Goal: Information Seeking & Learning: Learn about a topic

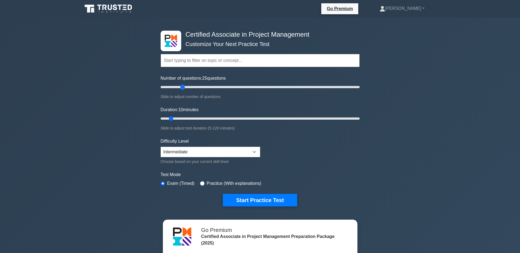
drag, startPoint x: 168, startPoint y: 87, endPoint x: 181, endPoint y: 86, distance: 12.4
type input "25"
click at [181, 86] on input "Number of questions: 25 questions" at bounding box center [260, 87] width 199 height 7
drag, startPoint x: 173, startPoint y: 119, endPoint x: 213, endPoint y: 118, distance: 39.2
type input "35"
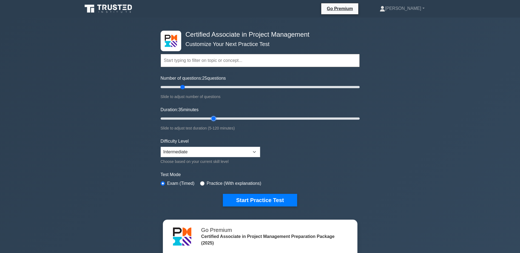
click at [213, 118] on input "Duration: 35 minutes" at bounding box center [260, 118] width 199 height 7
click at [258, 153] on select "Beginner Intermediate Expert" at bounding box center [211, 152] width 100 height 10
select select "beginner"
click at [161, 147] on select "Beginner Intermediate Expert" at bounding box center [211, 152] width 100 height 10
click at [252, 201] on button "Start Practice Test" at bounding box center [260, 200] width 74 height 13
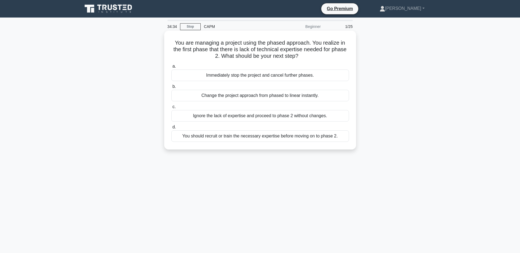
click at [261, 136] on div "You should recruit or train the necessary expertise before moving on to phase 2." at bounding box center [260, 137] width 178 height 12
click at [171, 129] on input "d. You should recruit or train the necessary expertise before moving on to phas…" at bounding box center [171, 128] width 0 height 4
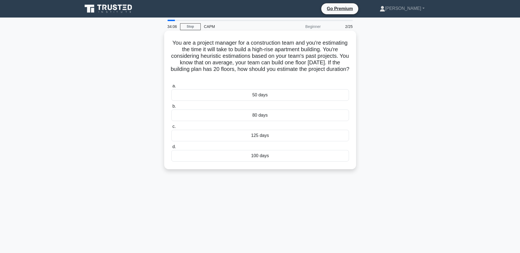
click at [239, 156] on div "100 days" at bounding box center [260, 156] width 178 height 12
click at [171, 149] on input "d. 100 days" at bounding box center [171, 147] width 0 height 4
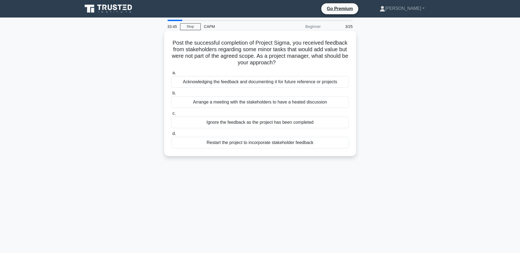
click at [264, 82] on div "Acknowledging the feedback and documenting it for future reference or projects" at bounding box center [260, 82] width 178 height 12
click at [171, 75] on input "a. Acknowledging the feedback and documenting it for future reference or projec…" at bounding box center [171, 73] width 0 height 4
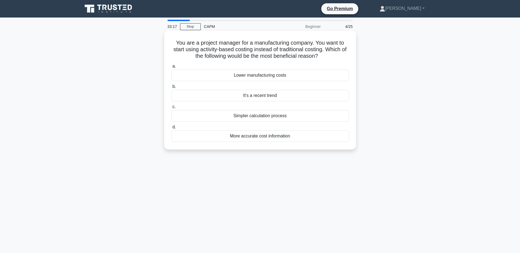
click at [259, 137] on div "More accurate cost information" at bounding box center [260, 137] width 178 height 12
click at [171, 129] on input "d. More accurate cost information" at bounding box center [171, 128] width 0 height 4
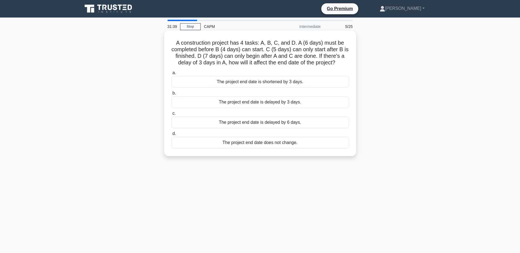
click at [254, 102] on div "The project end date is delayed by 3 days." at bounding box center [260, 103] width 178 height 12
click at [171, 95] on input "b. The project end date is delayed by 3 days." at bounding box center [171, 94] width 0 height 4
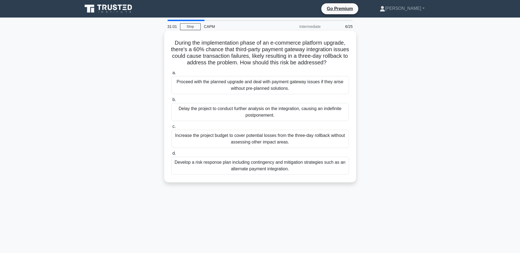
click at [264, 169] on div "Develop a risk response plan including contingency and mitigation strategies su…" at bounding box center [260, 166] width 178 height 18
click at [171, 156] on input "d. Develop a risk response plan including contingency and mitigation strategies…" at bounding box center [171, 154] width 0 height 4
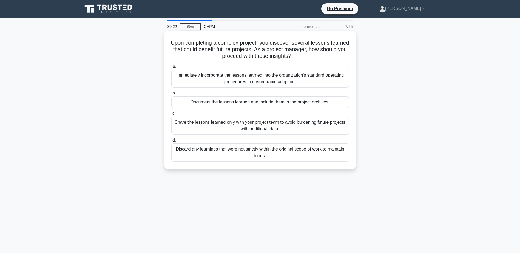
click at [241, 103] on div "Document the lessons learned and include them in the project archives." at bounding box center [260, 103] width 178 height 12
click at [171, 95] on input "b. Document the lessons learned and include them in the project archives." at bounding box center [171, 94] width 0 height 4
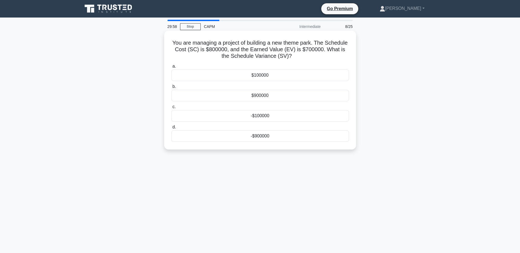
click at [261, 75] on div "$100000" at bounding box center [260, 76] width 178 height 12
click at [171, 68] on input "a. $100000" at bounding box center [171, 67] width 0 height 4
click at [261, 136] on div "$40,000" at bounding box center [260, 137] width 178 height 12
click at [171, 129] on input "d. $40,000" at bounding box center [171, 128] width 0 height 4
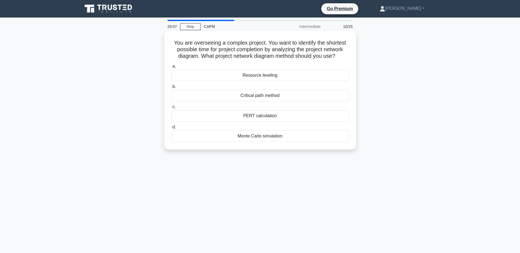
click at [271, 96] on div "Critical path method" at bounding box center [260, 96] width 178 height 12
click at [171, 89] on input "b. Critical path method" at bounding box center [171, 87] width 0 height 4
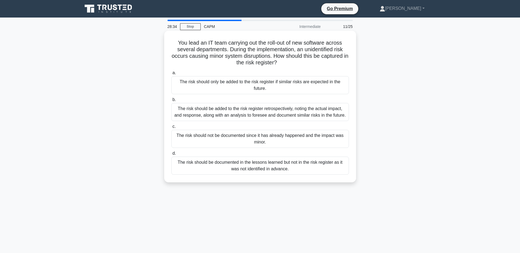
click at [244, 168] on div "The risk should be documented in the lessons learned but not in the risk regist…" at bounding box center [260, 166] width 178 height 18
click at [171, 156] on input "d. The risk should be documented in the lessons learned but not in the risk reg…" at bounding box center [171, 154] width 0 height 4
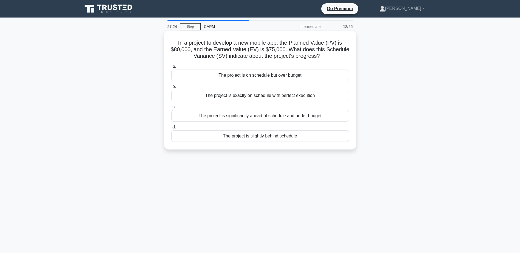
click at [259, 137] on div "The project is slightly behind schedule" at bounding box center [260, 137] width 178 height 12
click at [171, 129] on input "d. The project is slightly behind schedule" at bounding box center [171, 128] width 0 height 4
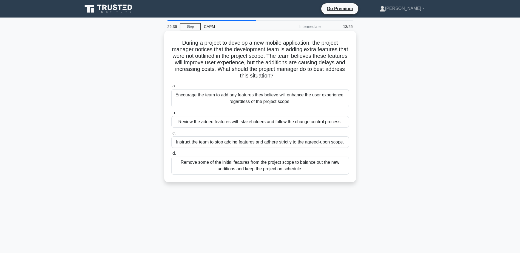
click at [256, 120] on div "Review the added features with stakeholders and follow the change control proce…" at bounding box center [260, 122] width 178 height 12
click at [171, 115] on input "b. Review the added features with stakeholders and follow the change control pr…" at bounding box center [171, 113] width 0 height 4
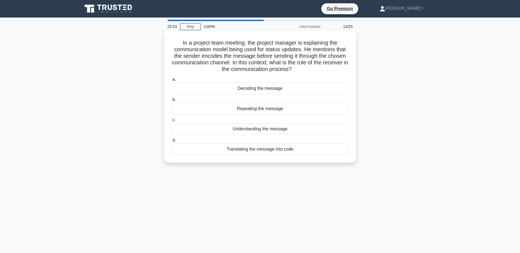
click at [263, 90] on div "Decoding the message" at bounding box center [260, 89] width 178 height 12
click at [171, 81] on input "a. Decoding the message" at bounding box center [171, 80] width 0 height 4
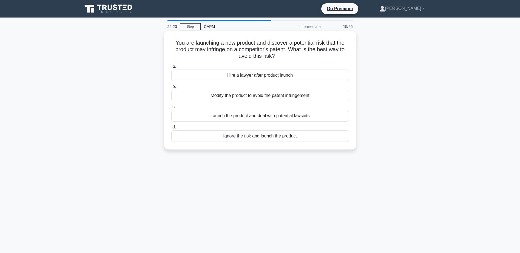
click at [251, 95] on div "Modify the product to avoid the patent infringement" at bounding box center [260, 96] width 178 height 12
click at [171, 89] on input "b. Modify the product to avoid the patent infringement" at bounding box center [171, 87] width 0 height 4
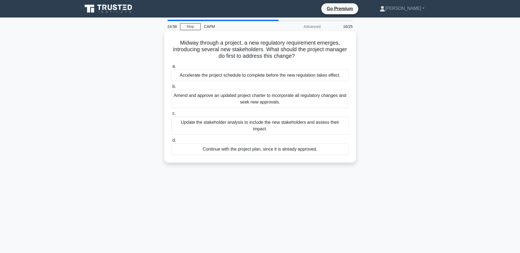
click at [243, 125] on div "Update the stakeholder analysis to include the new stakeholders and assess thei…" at bounding box center [260, 126] width 178 height 18
click at [171, 115] on input "c. Update the stakeholder analysis to include the new stakeholders and assess t…" at bounding box center [171, 114] width 0 height 4
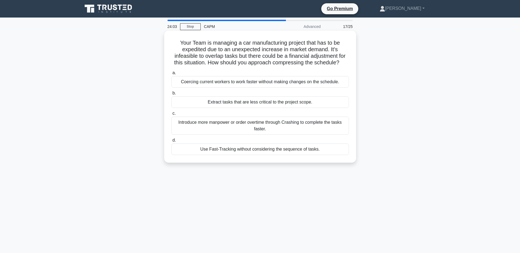
click at [248, 124] on div "Introduce more manpower or order overtime through Crashing to complete the task…" at bounding box center [260, 126] width 178 height 18
click at [171, 115] on input "c. Introduce more manpower or order overtime through Crashing to complete the t…" at bounding box center [171, 114] width 0 height 4
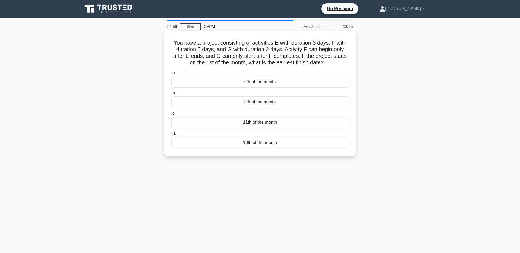
click at [260, 103] on div "8th of the month" at bounding box center [260, 103] width 178 height 12
click at [171, 95] on input "b. 8th of the month" at bounding box center [171, 94] width 0 height 4
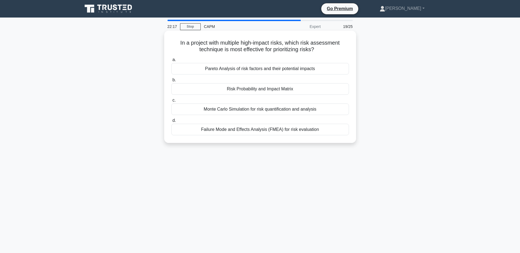
click at [246, 90] on div "Risk Probability and Impact Matrix" at bounding box center [260, 89] width 178 height 12
click at [171, 82] on input "b. Risk Probability and Impact Matrix" at bounding box center [171, 80] width 0 height 4
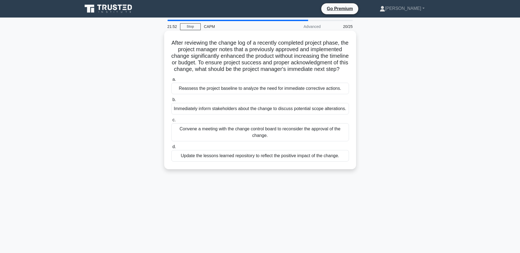
click at [247, 162] on div "Update the lessons learned repository to reflect the positive impact of the cha…" at bounding box center [260, 156] width 178 height 12
click at [171, 149] on input "d. Update the lessons learned repository to reflect the positive impact of the …" at bounding box center [171, 147] width 0 height 4
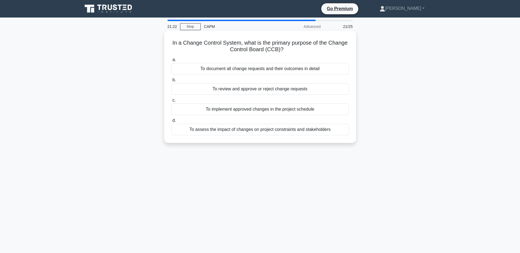
click at [269, 129] on div "To assess the impact of changes on project constraints and stakeholders" at bounding box center [260, 130] width 178 height 12
click at [171, 123] on input "d. To assess the impact of changes on project constraints and stakeholders" at bounding box center [171, 121] width 0 height 4
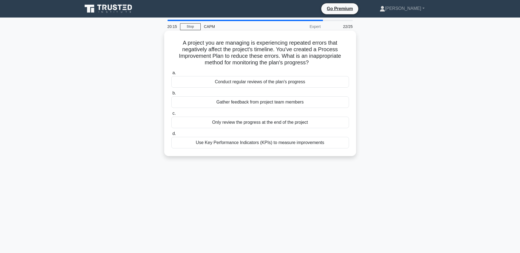
click at [245, 124] on div "Only review the progress at the end of the project" at bounding box center [260, 123] width 178 height 12
click at [171, 115] on input "c. Only review the progress at the end of the project" at bounding box center [171, 114] width 0 height 4
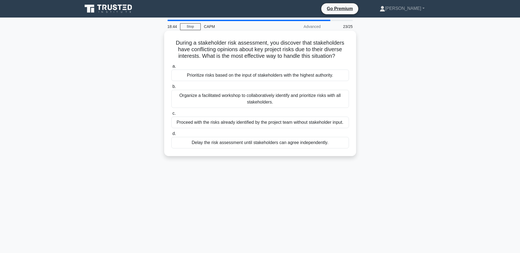
click at [281, 98] on div "Organize a facilitated workshop to collaboratively identify and prioritize risk…" at bounding box center [260, 99] width 178 height 18
click at [171, 89] on input "b. Organize a facilitated workshop to collaboratively identify and prioritize r…" at bounding box center [171, 87] width 0 height 4
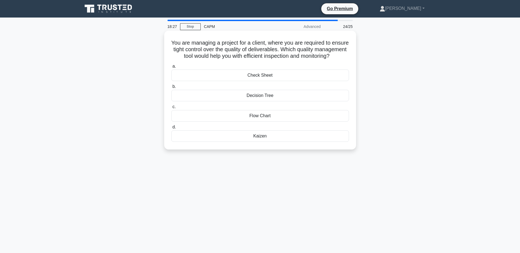
click at [267, 81] on div "Check Sheet" at bounding box center [260, 76] width 178 height 12
click at [171, 68] on input "a. Check Sheet" at bounding box center [171, 67] width 0 height 4
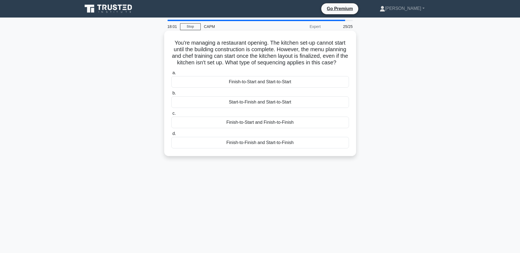
click at [276, 88] on div "Finish-to-Start and Start-to-Start" at bounding box center [260, 82] width 178 height 12
click at [171, 75] on input "a. Finish-to-Start and Start-to-Start" at bounding box center [171, 73] width 0 height 4
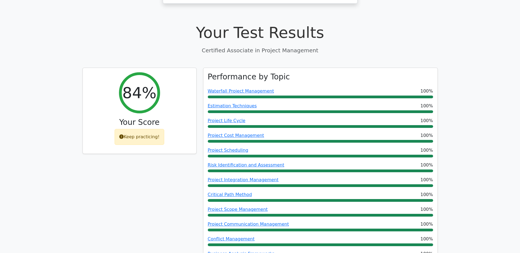
scroll to position [165, 0]
